Goal: Information Seeking & Learning: Learn about a topic

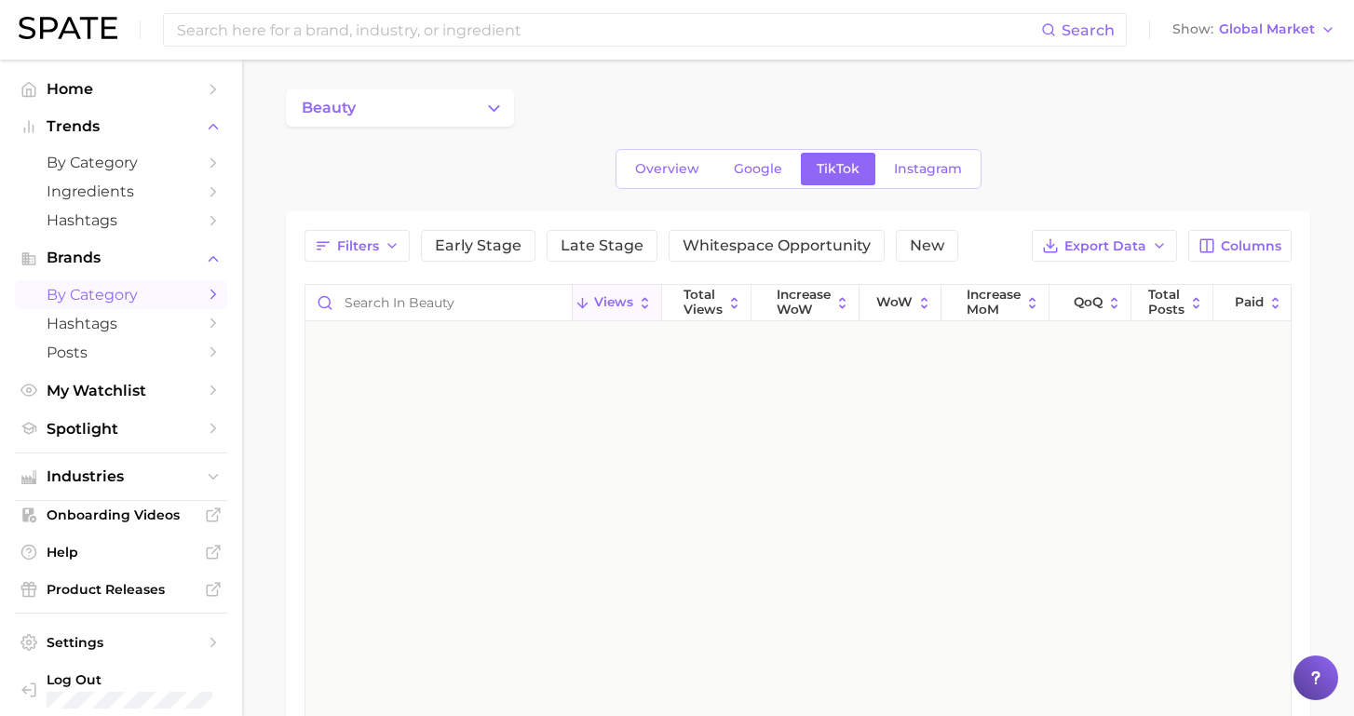
scroll to position [3260, 0]
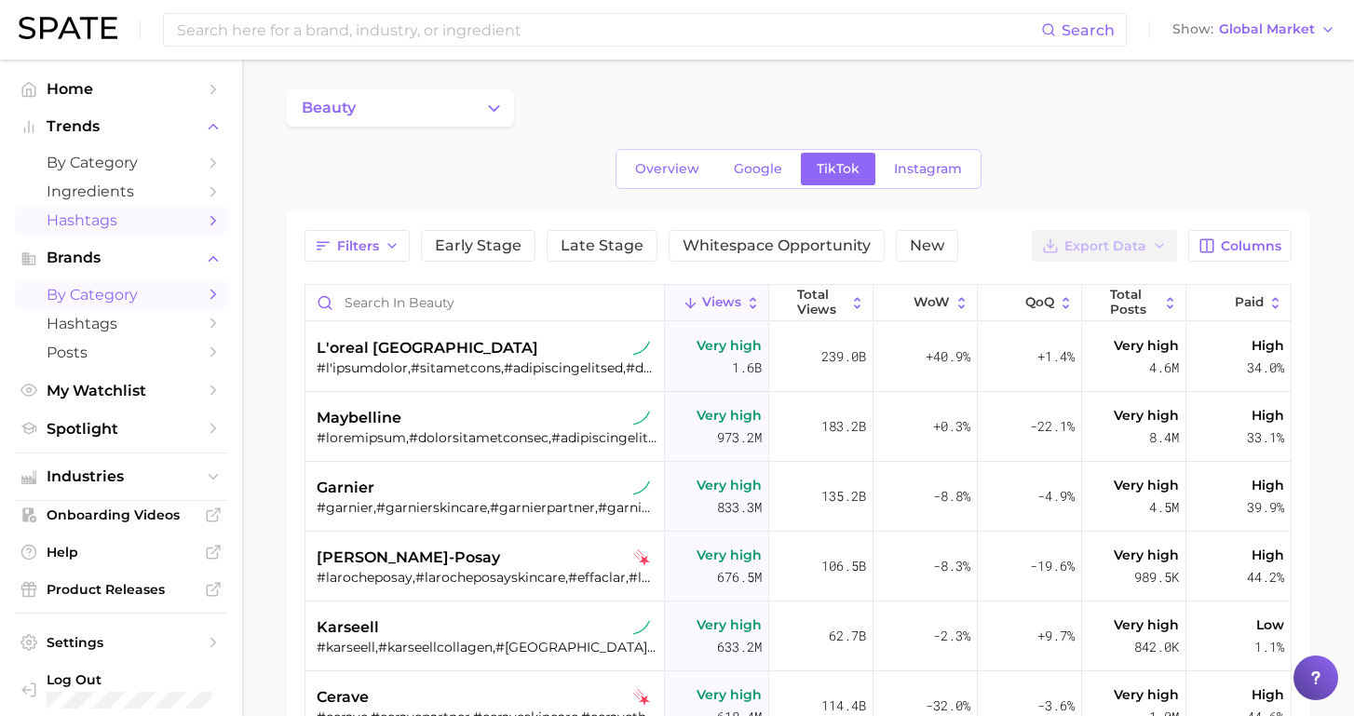
click at [126, 226] on span "Hashtags" at bounding box center [121, 220] width 149 height 18
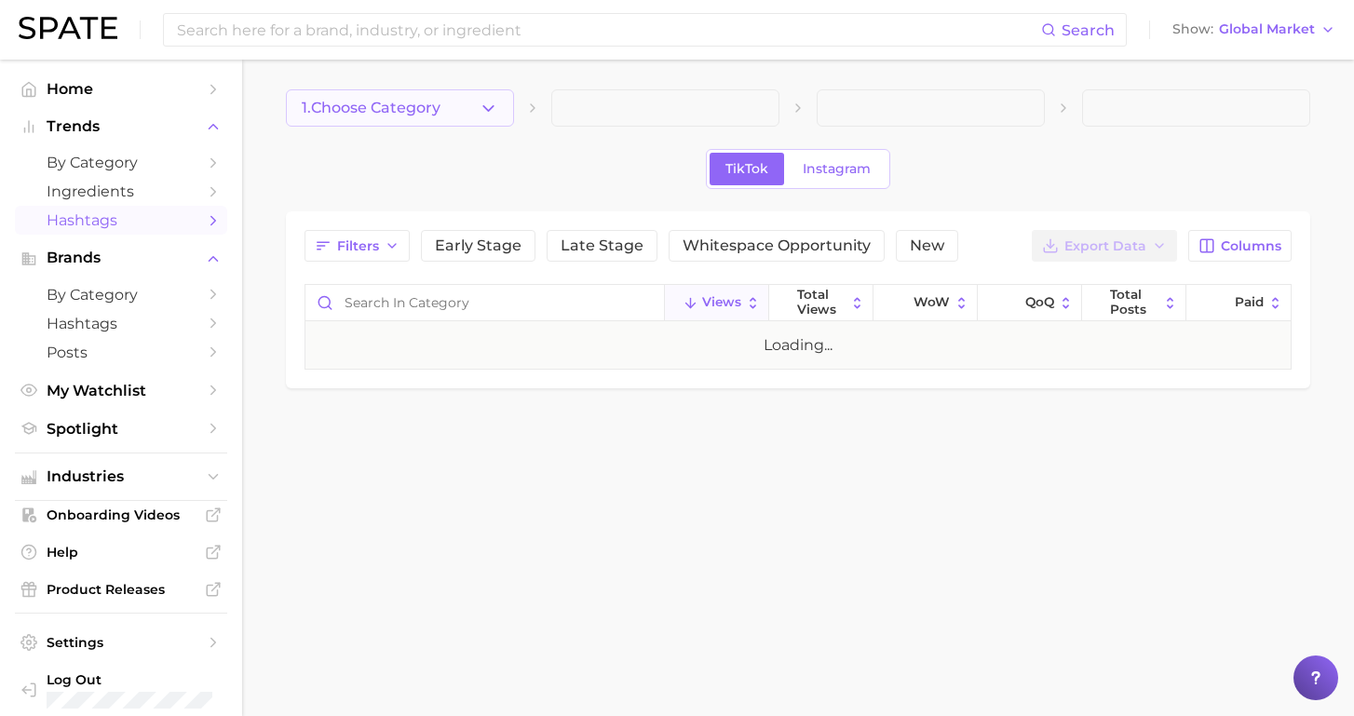
click at [477, 108] on button "1. Choose Category" at bounding box center [400, 107] width 228 height 37
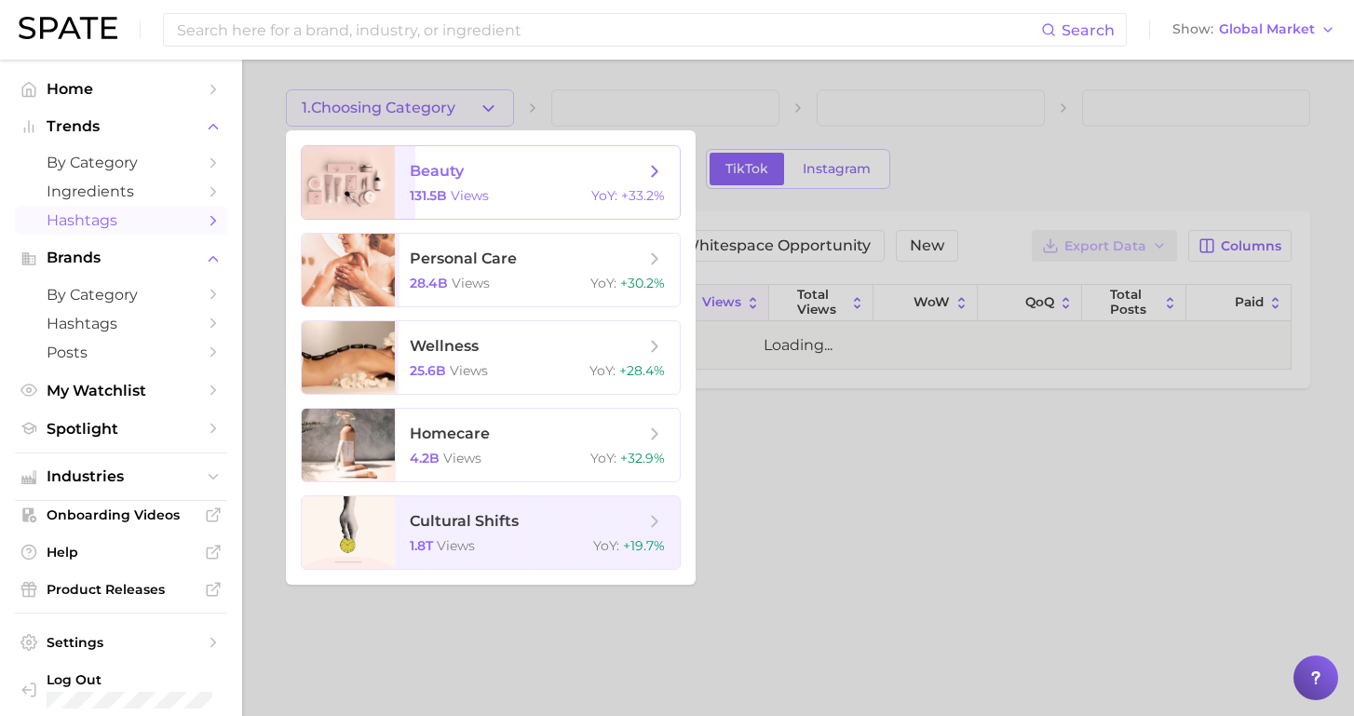
click at [453, 184] on span "beauty 131.5b views YoY : +33.2%" at bounding box center [537, 182] width 285 height 73
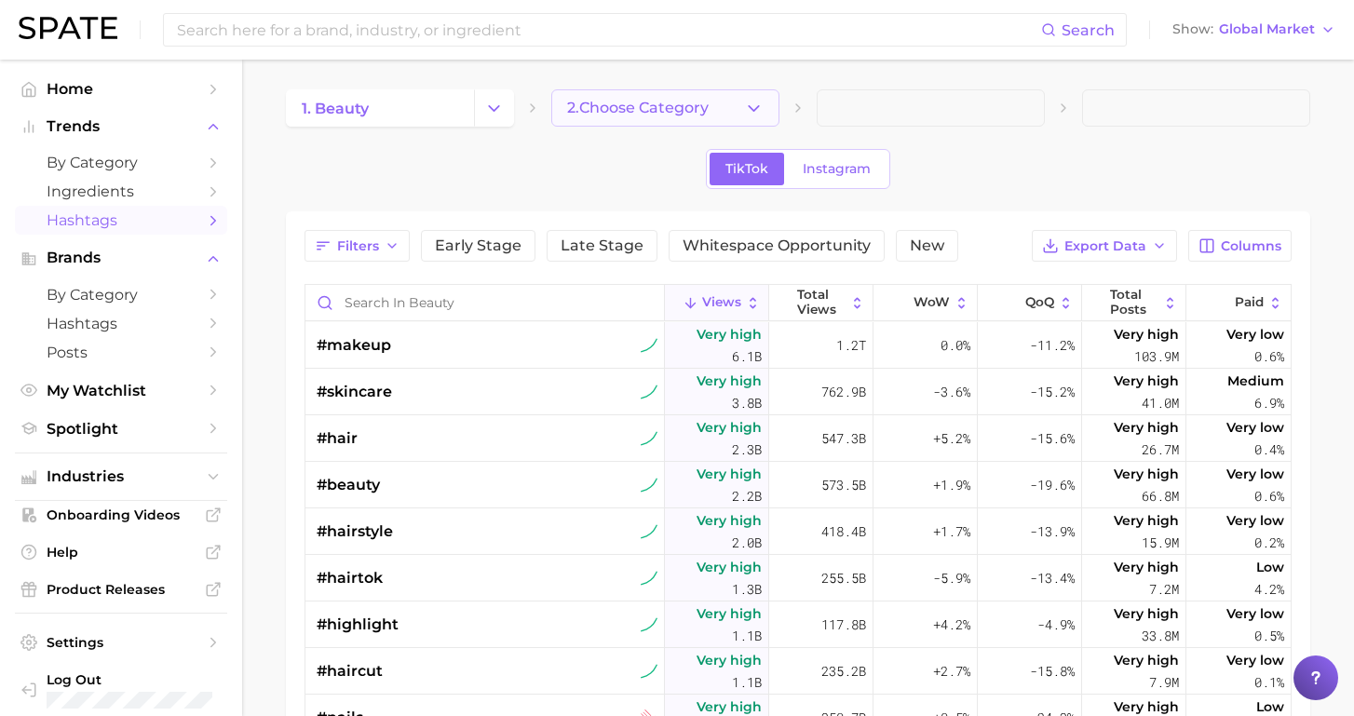
click at [740, 102] on button "2. Choose Category" at bounding box center [665, 107] width 228 height 37
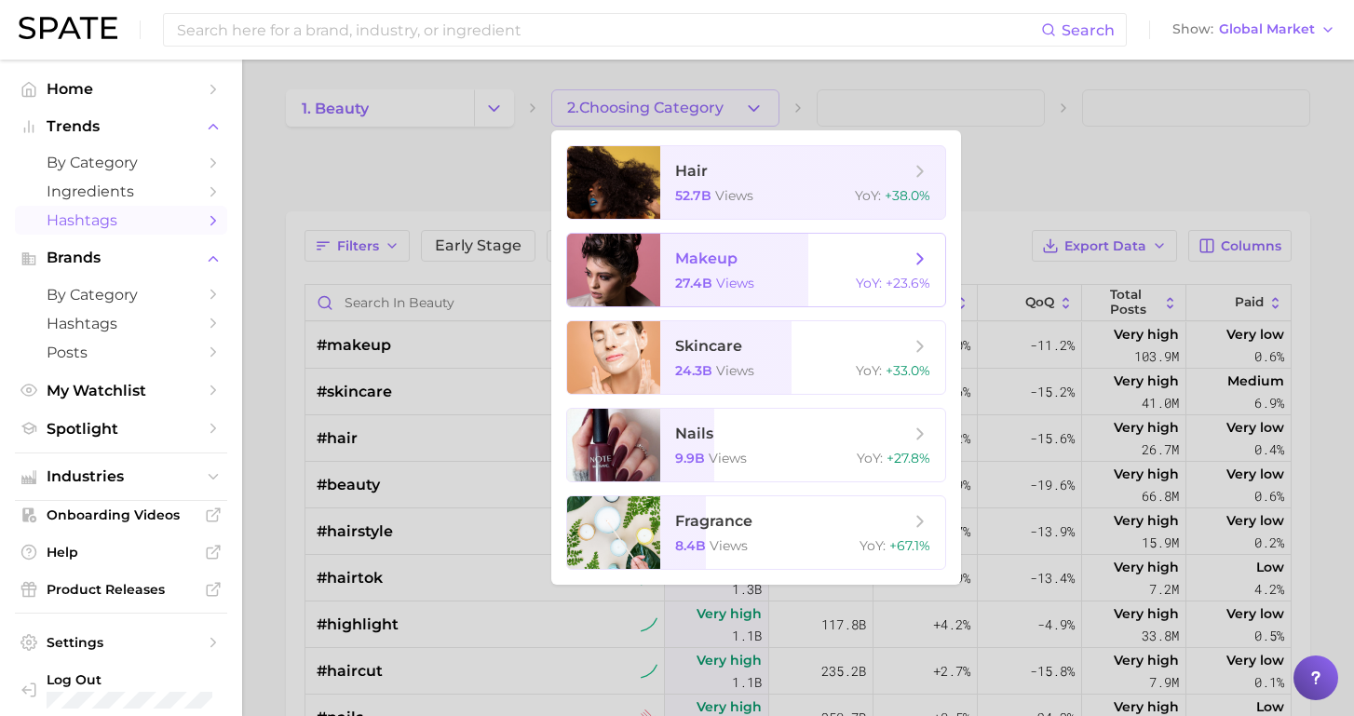
click at [741, 284] on span "views" at bounding box center [735, 283] width 38 height 17
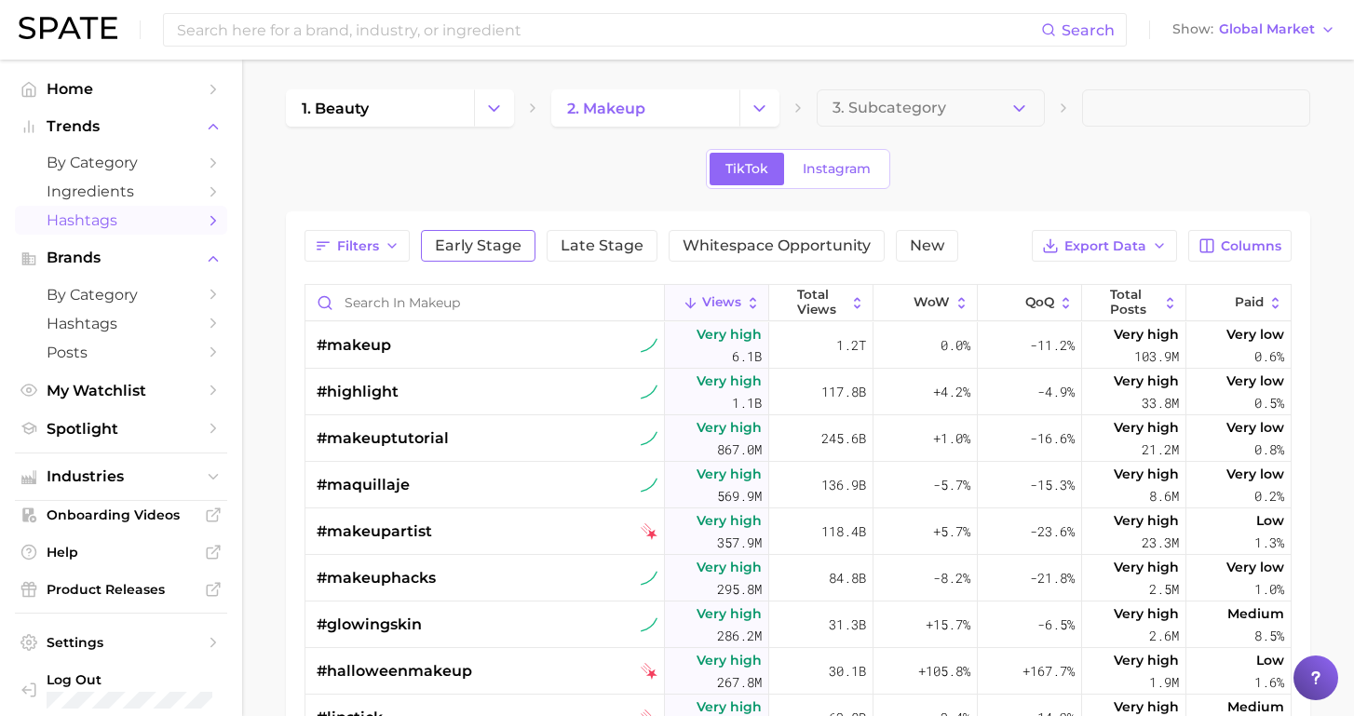
click at [494, 251] on span "Early Stage" at bounding box center [478, 245] width 87 height 15
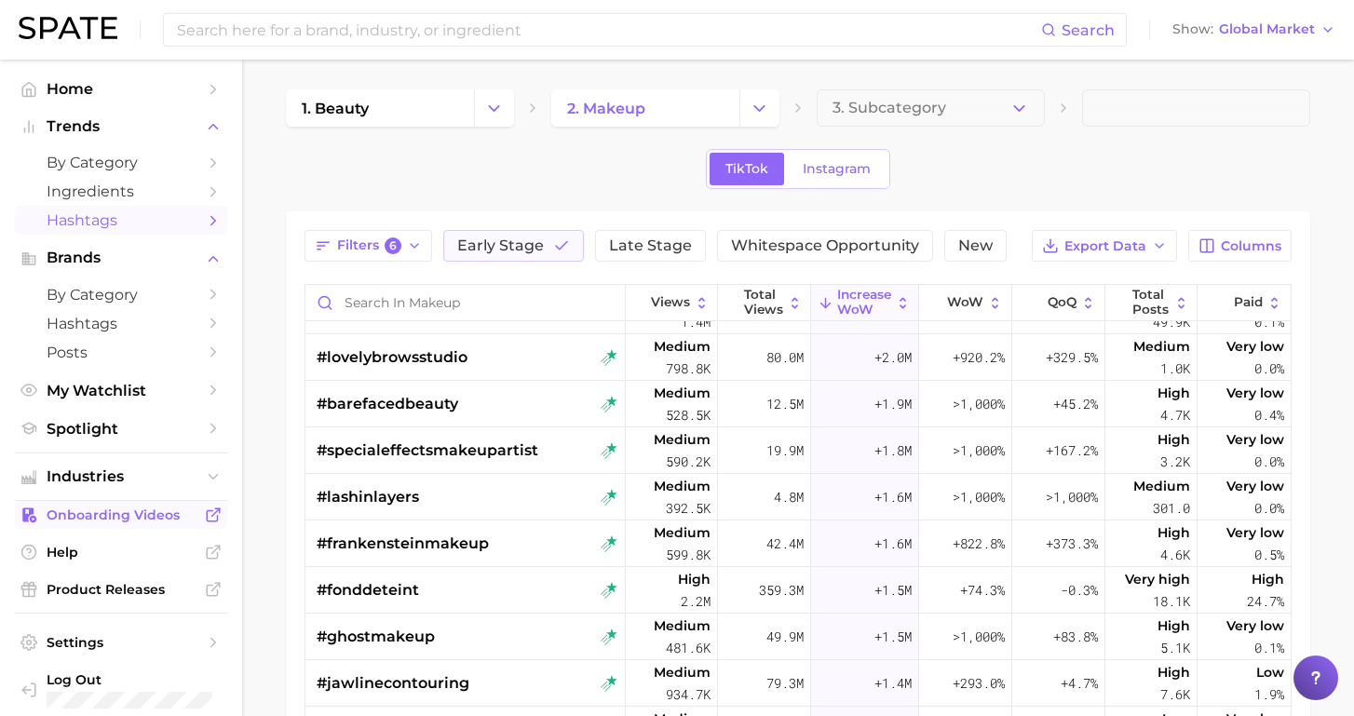
scroll to position [1574, 0]
